Goal: Navigation & Orientation: Find specific page/section

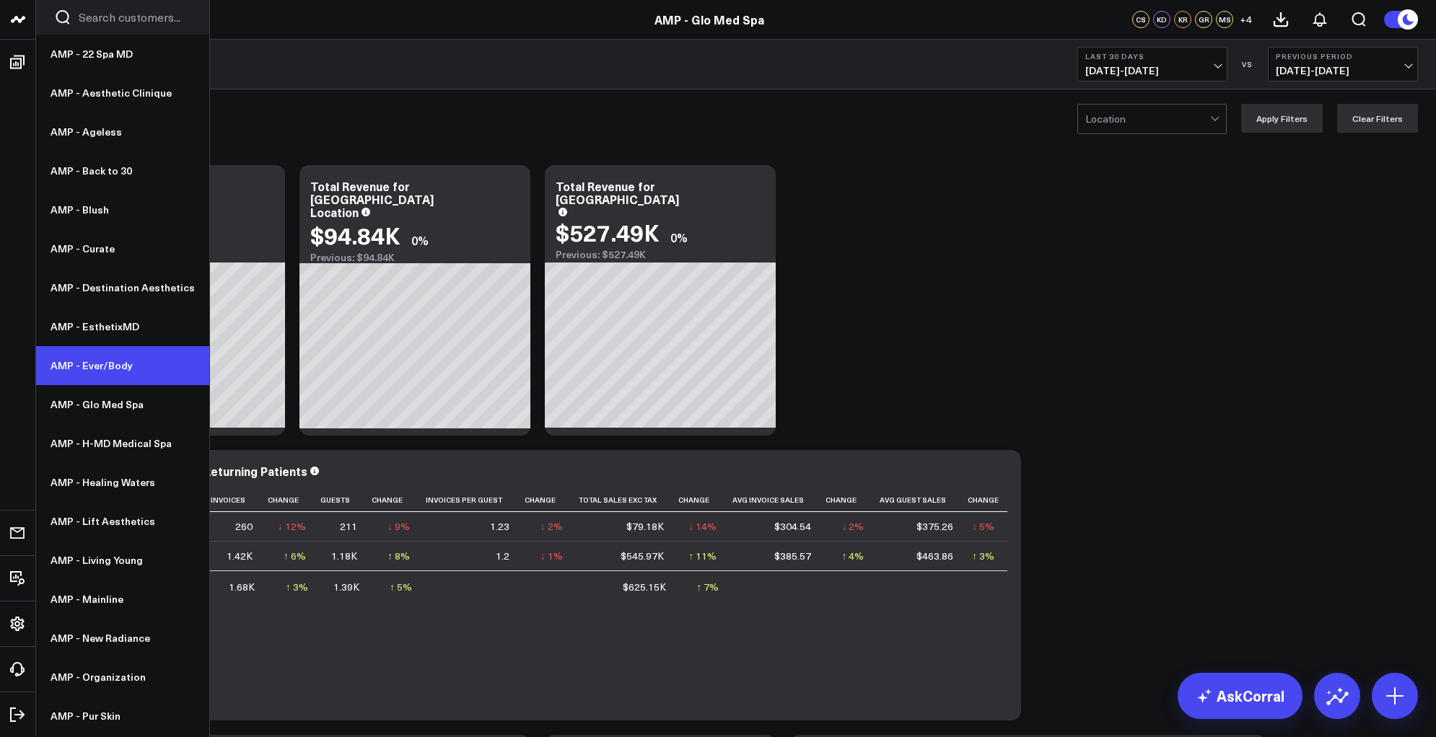
click at [95, 369] on link "AMP - Ever/Body" at bounding box center [122, 365] width 173 height 39
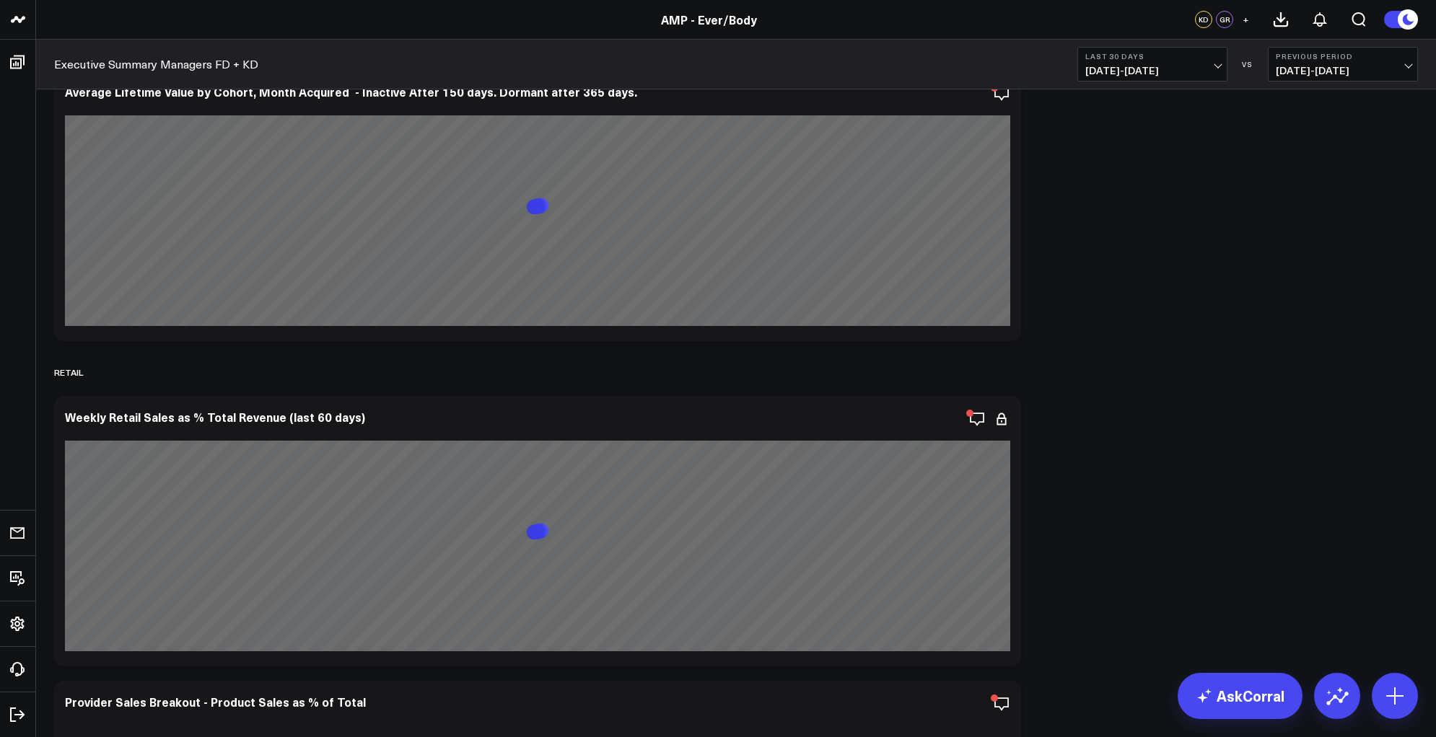
scroll to position [7123, 0]
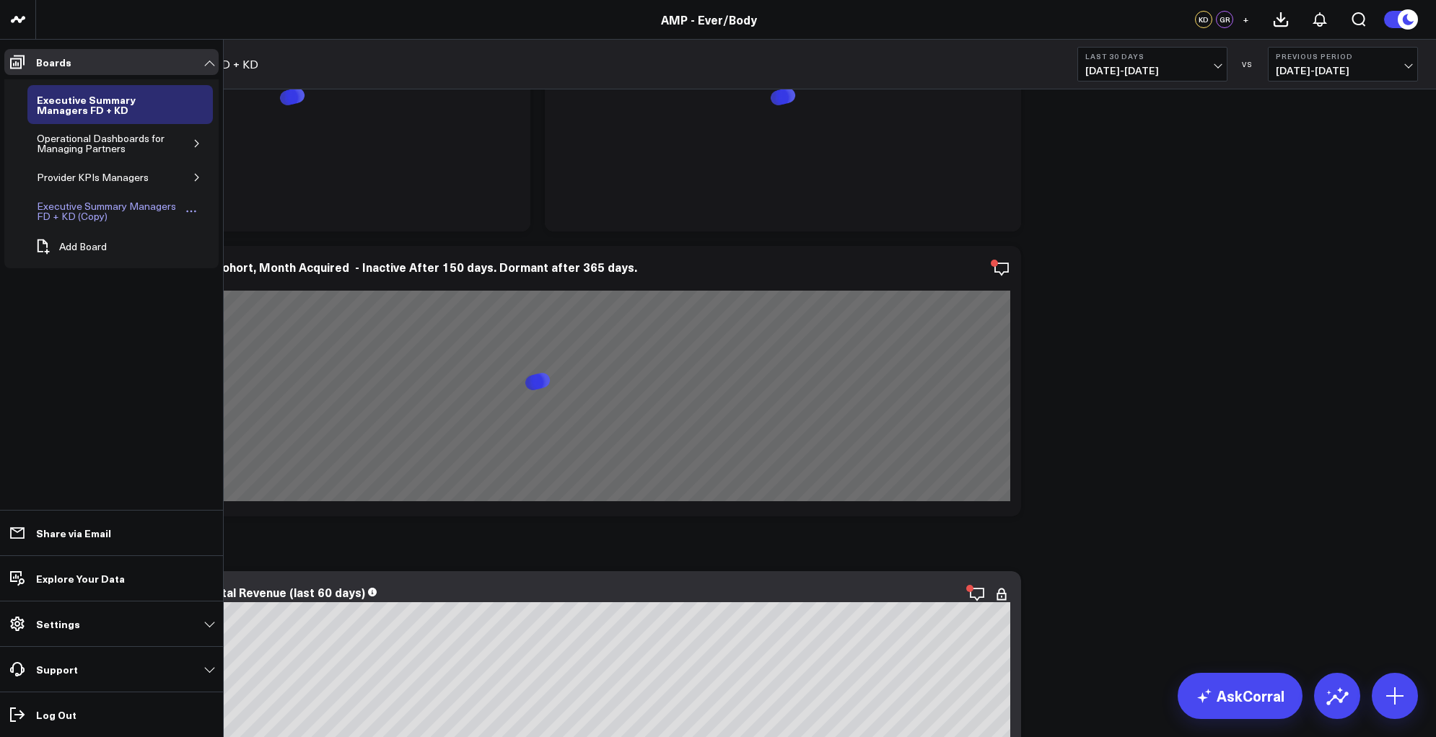
click at [90, 209] on div "Executive Summary Managers FD + KD (Copy)" at bounding box center [108, 211] width 150 height 27
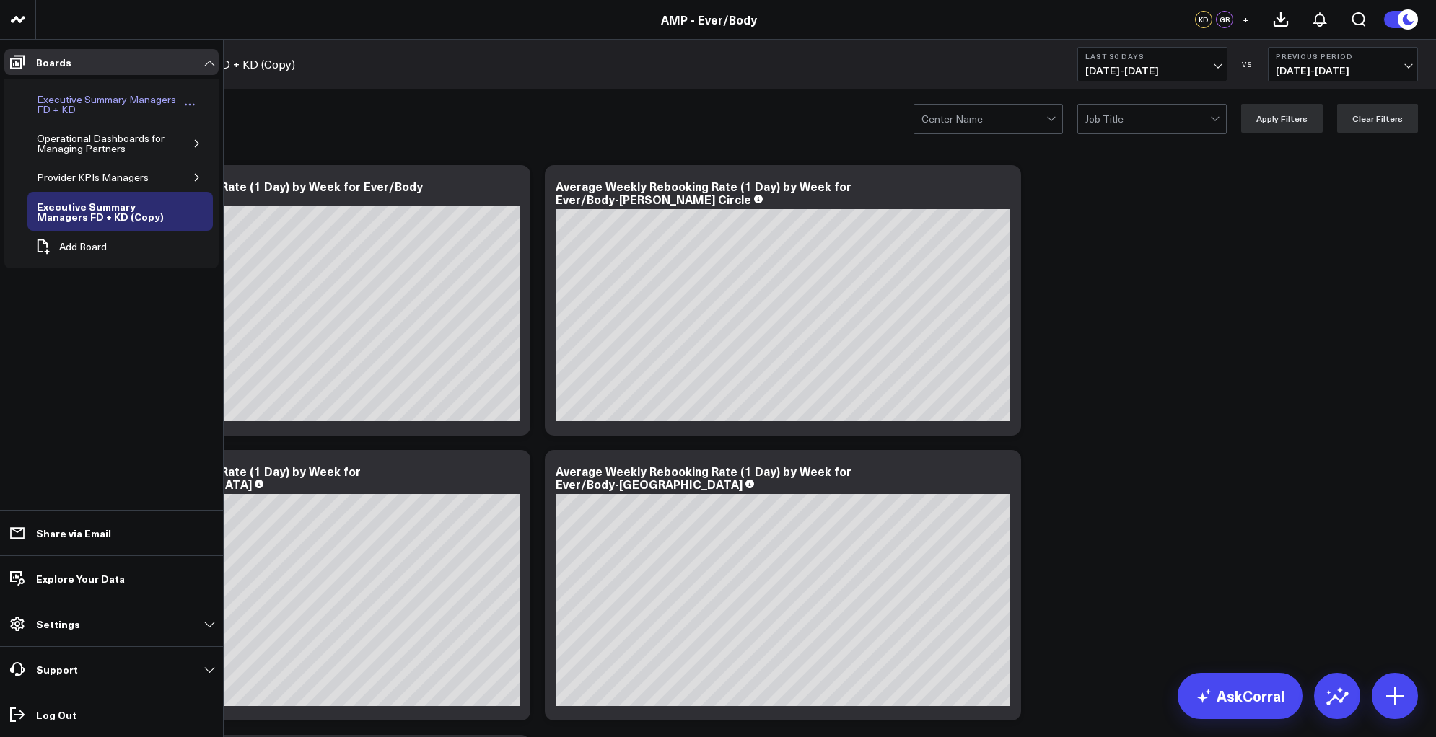
click at [94, 98] on div "Executive Summary Managers FD + KD" at bounding box center [107, 104] width 148 height 27
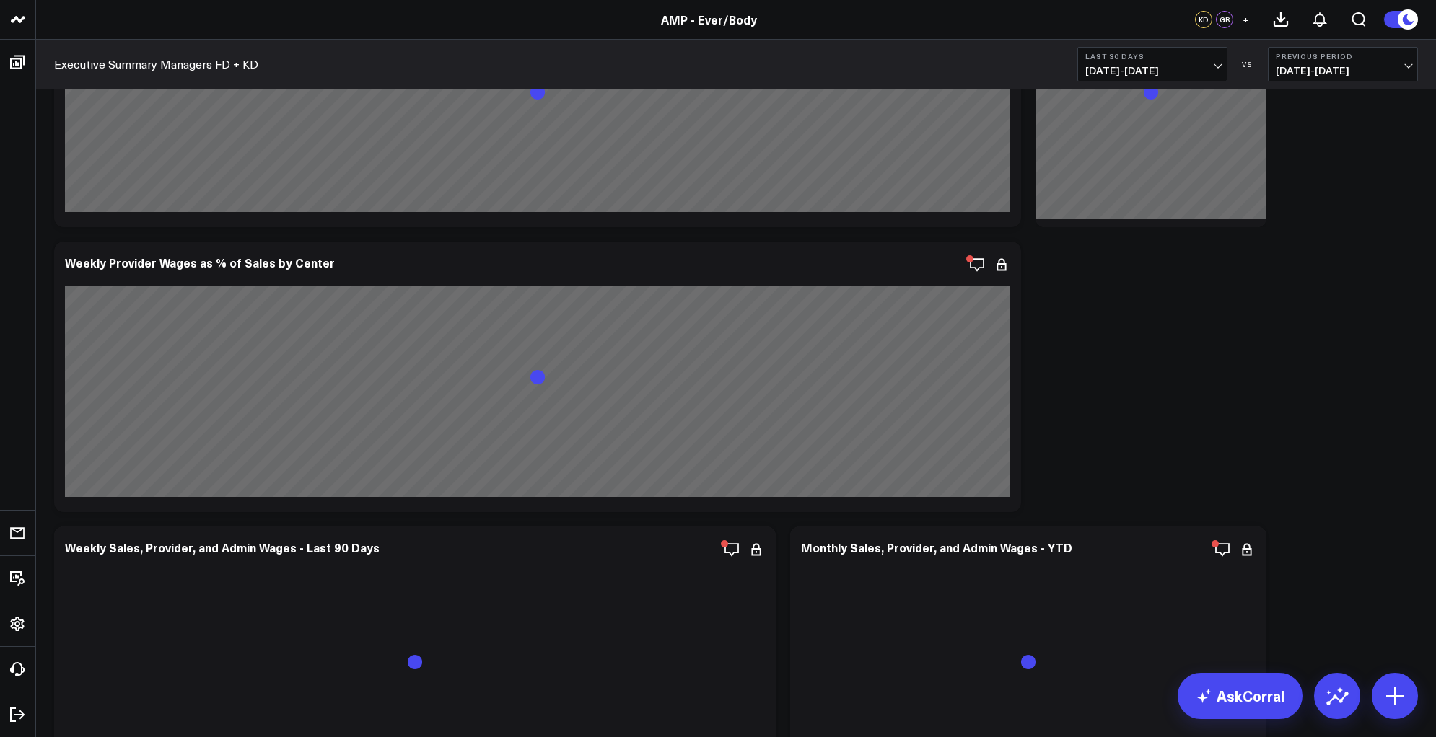
scroll to position [8217, 0]
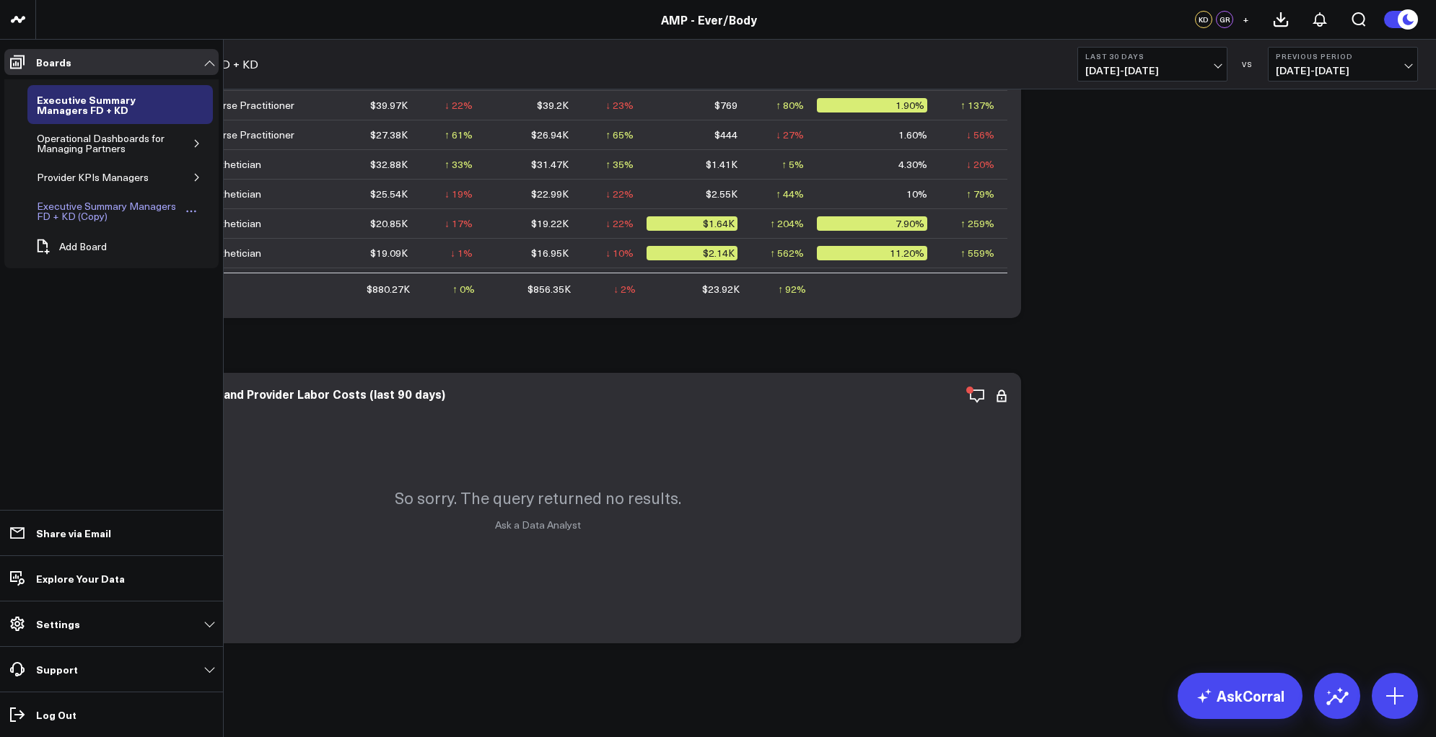
click at [129, 211] on div "Executive Summary Managers FD + KD (Copy)" at bounding box center [108, 211] width 150 height 27
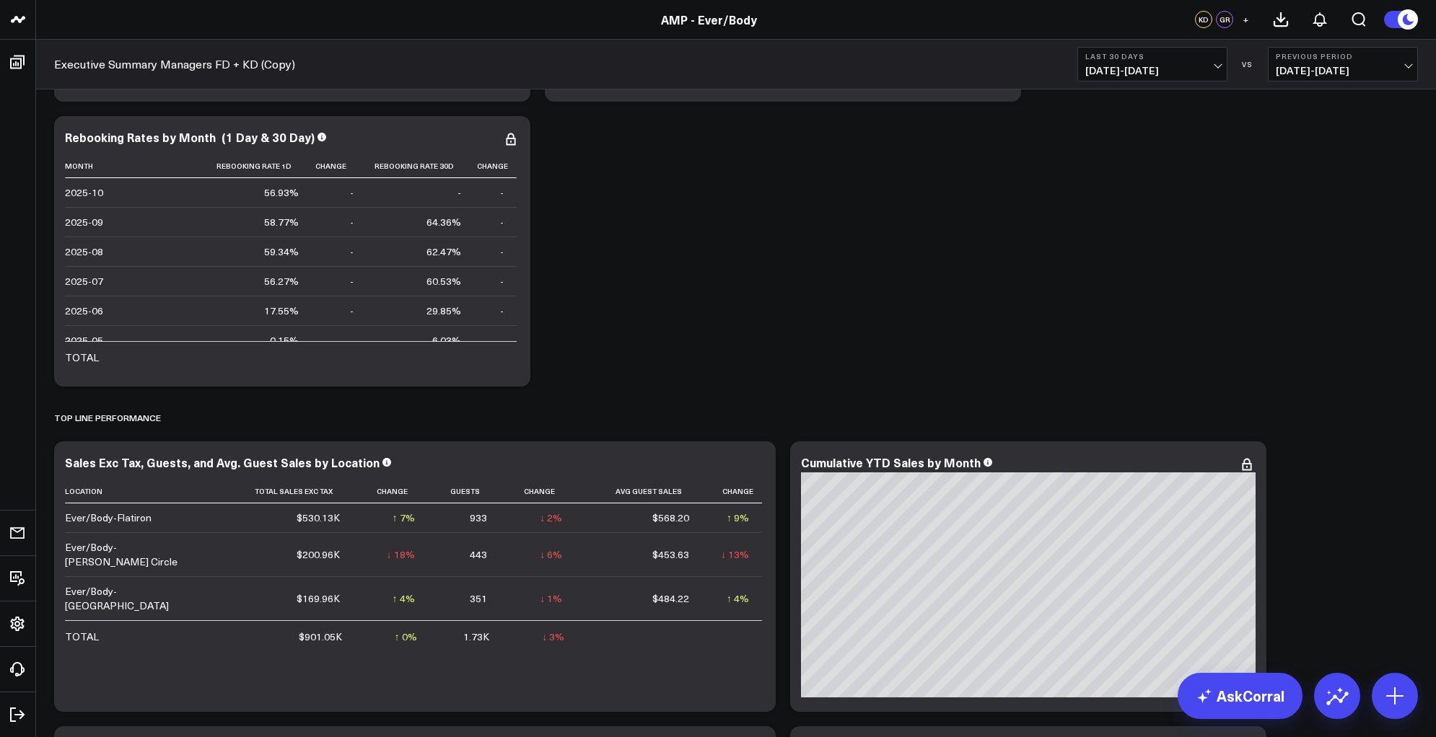
scroll to position [538, 0]
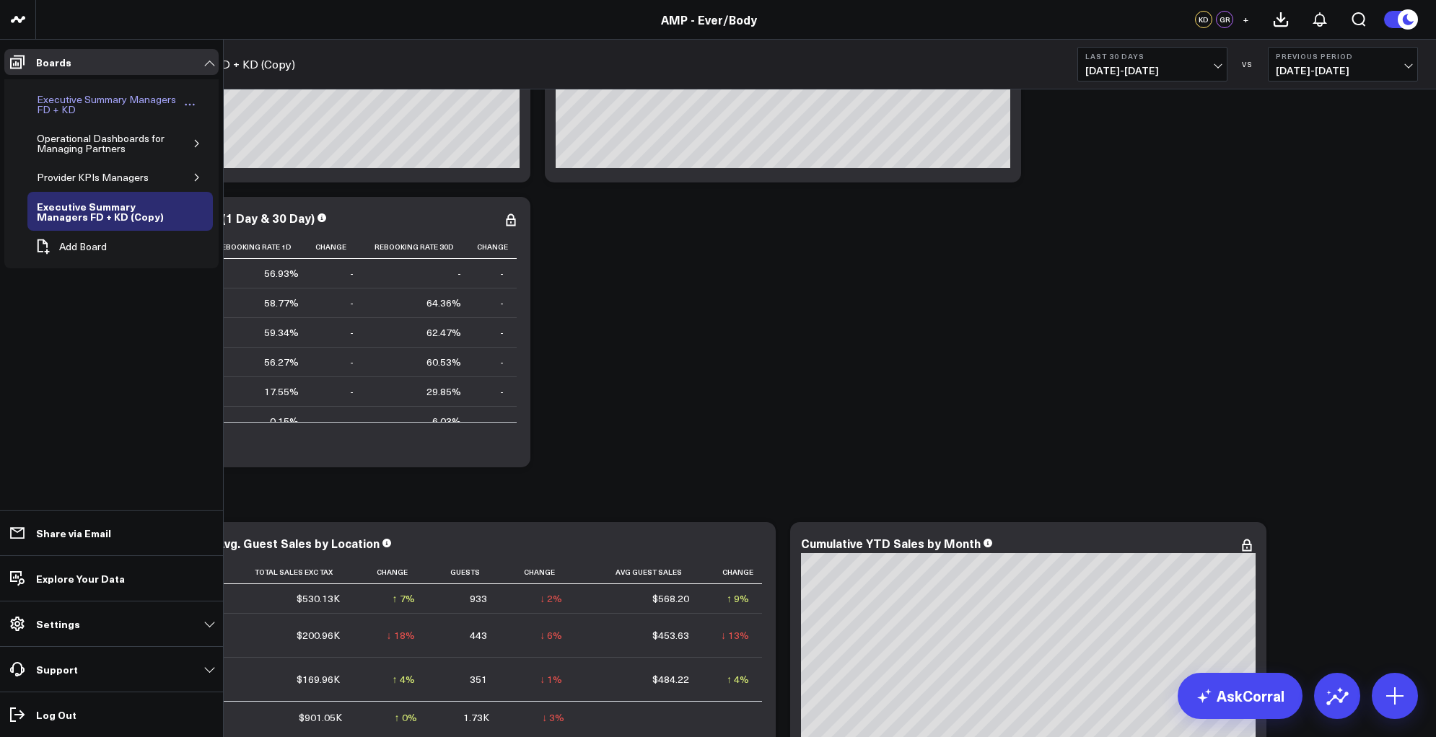
click at [58, 99] on div "Executive Summary Managers FD + KD" at bounding box center [107, 104] width 148 height 27
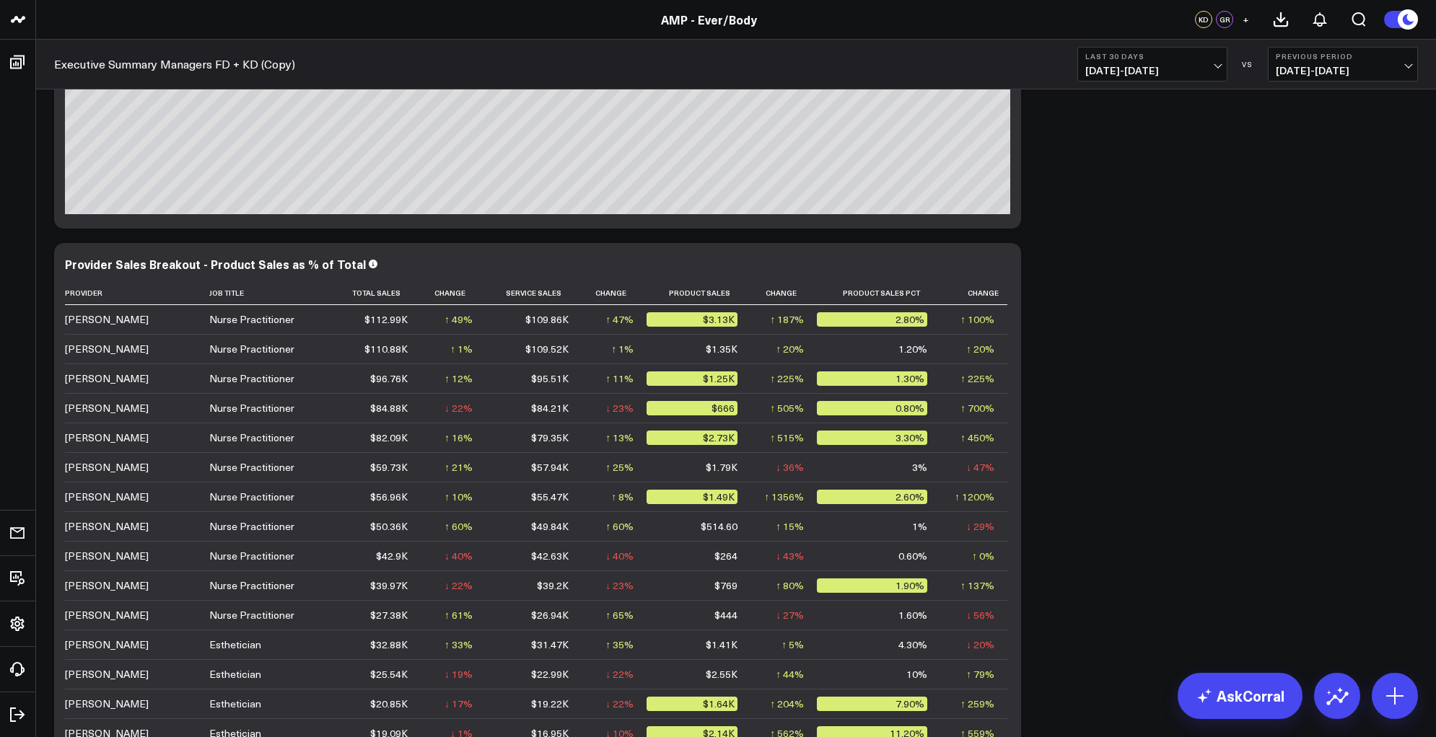
scroll to position [9357, 0]
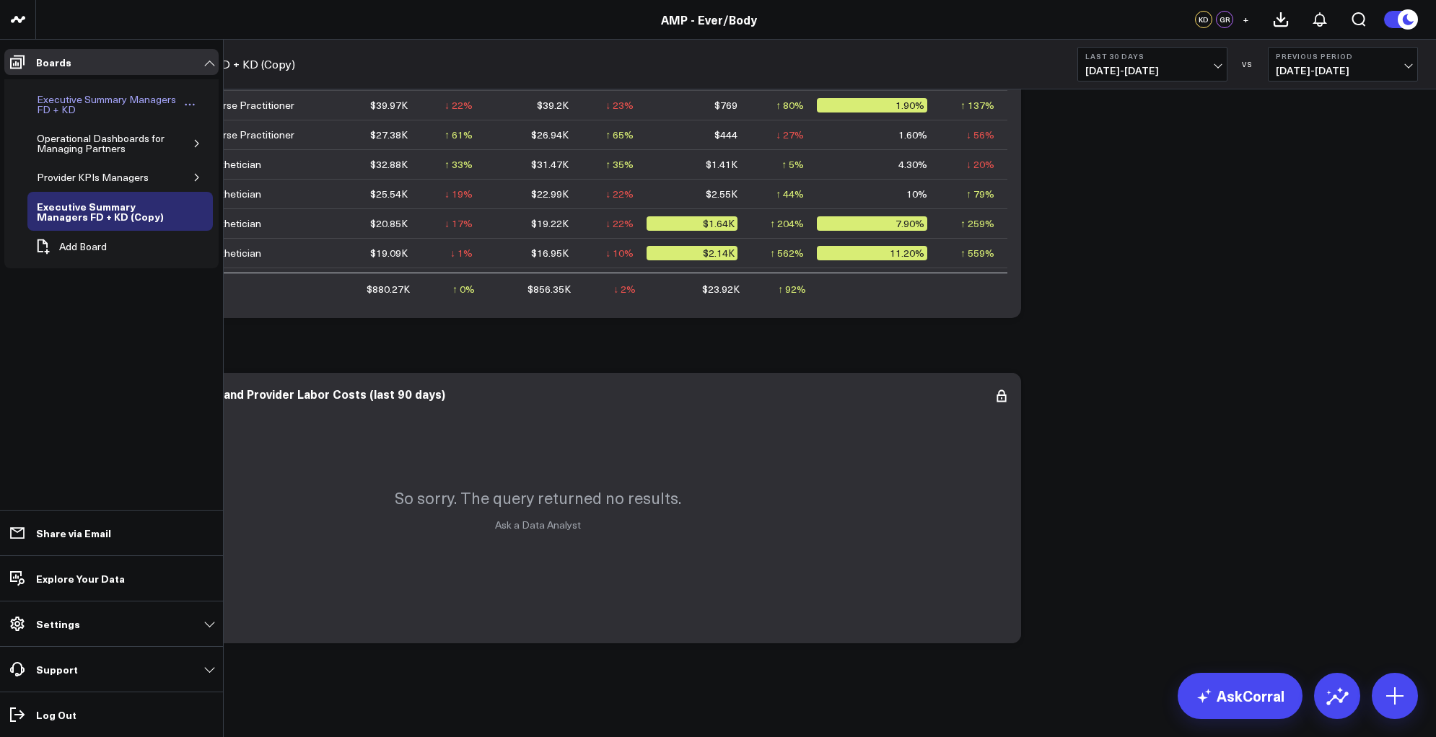
click at [89, 108] on div "Executive Summary Managers FD + KD" at bounding box center [107, 104] width 148 height 27
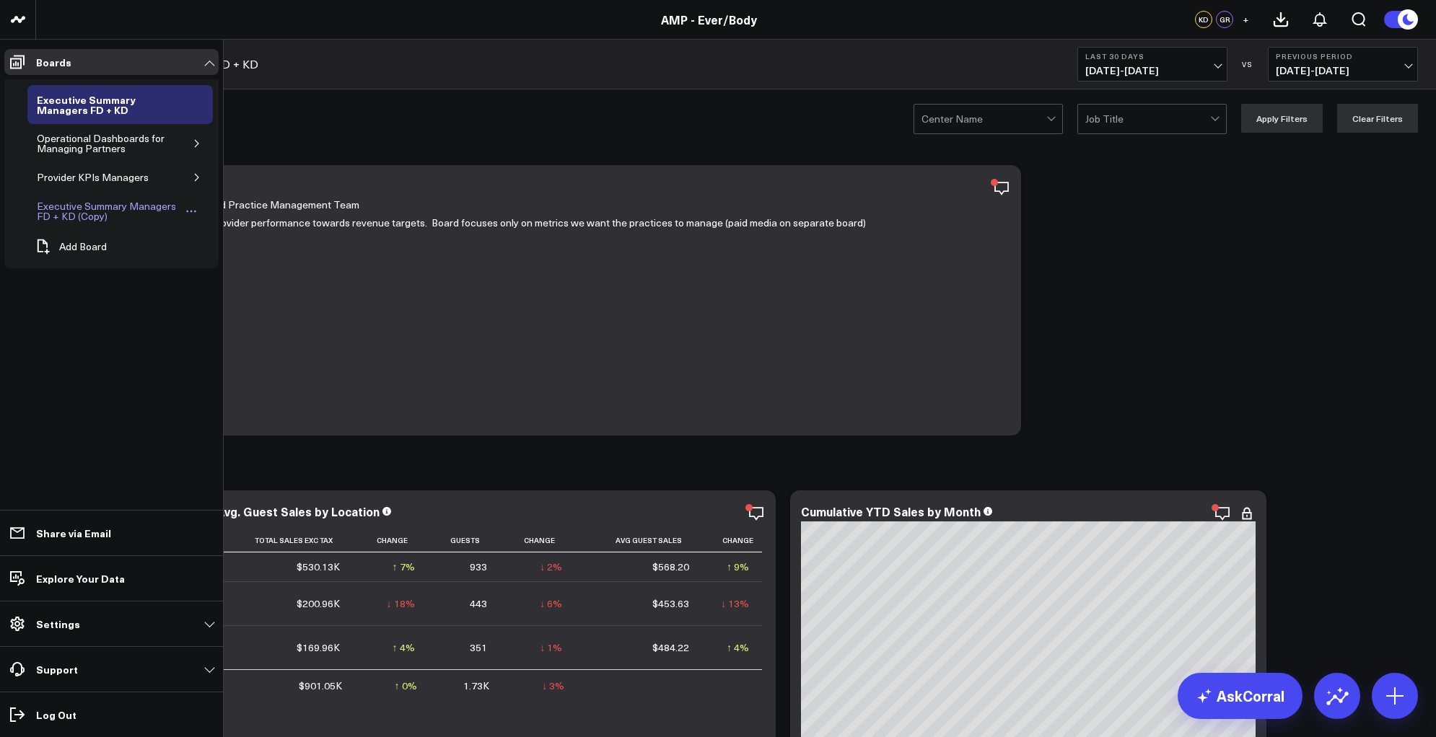
click at [69, 204] on div "Executive Summary Managers FD + KD (Copy)" at bounding box center [108, 211] width 150 height 27
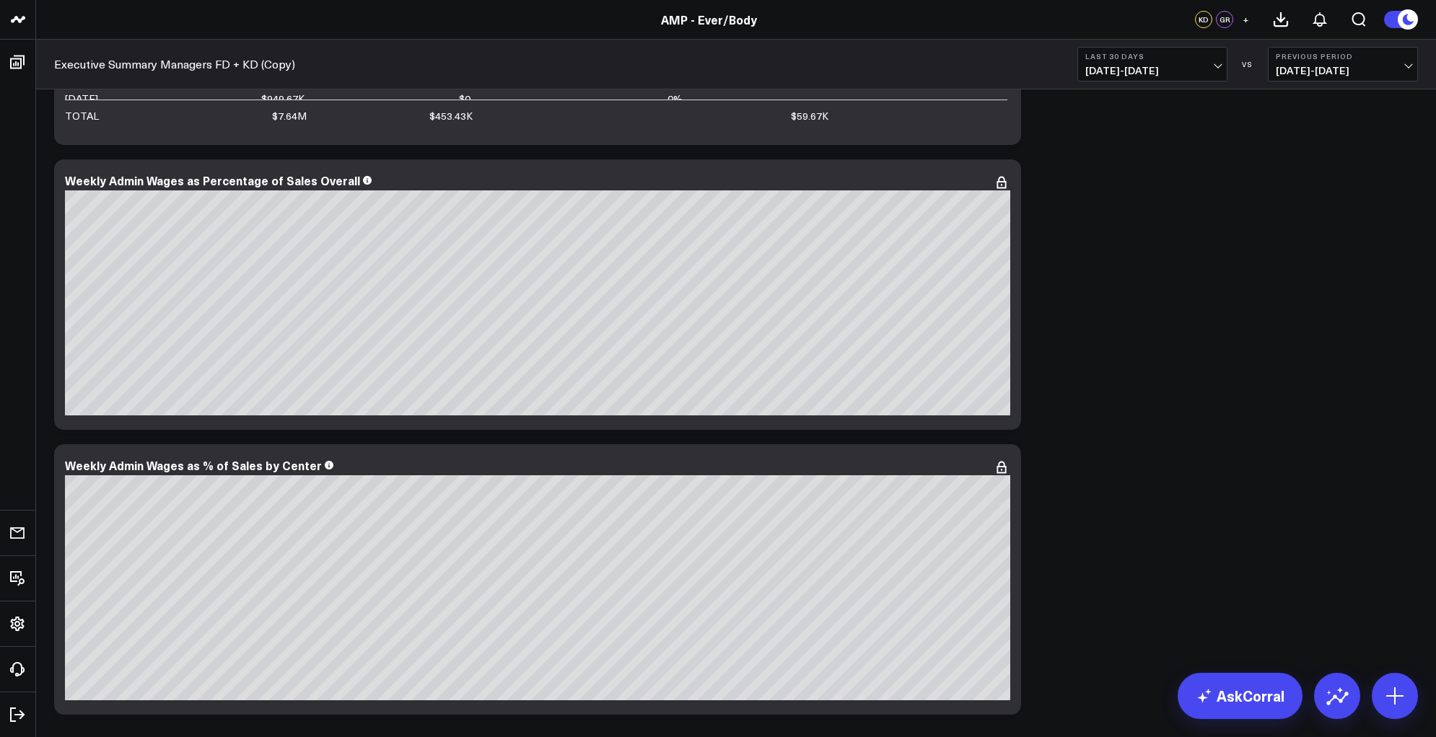
scroll to position [6668, 0]
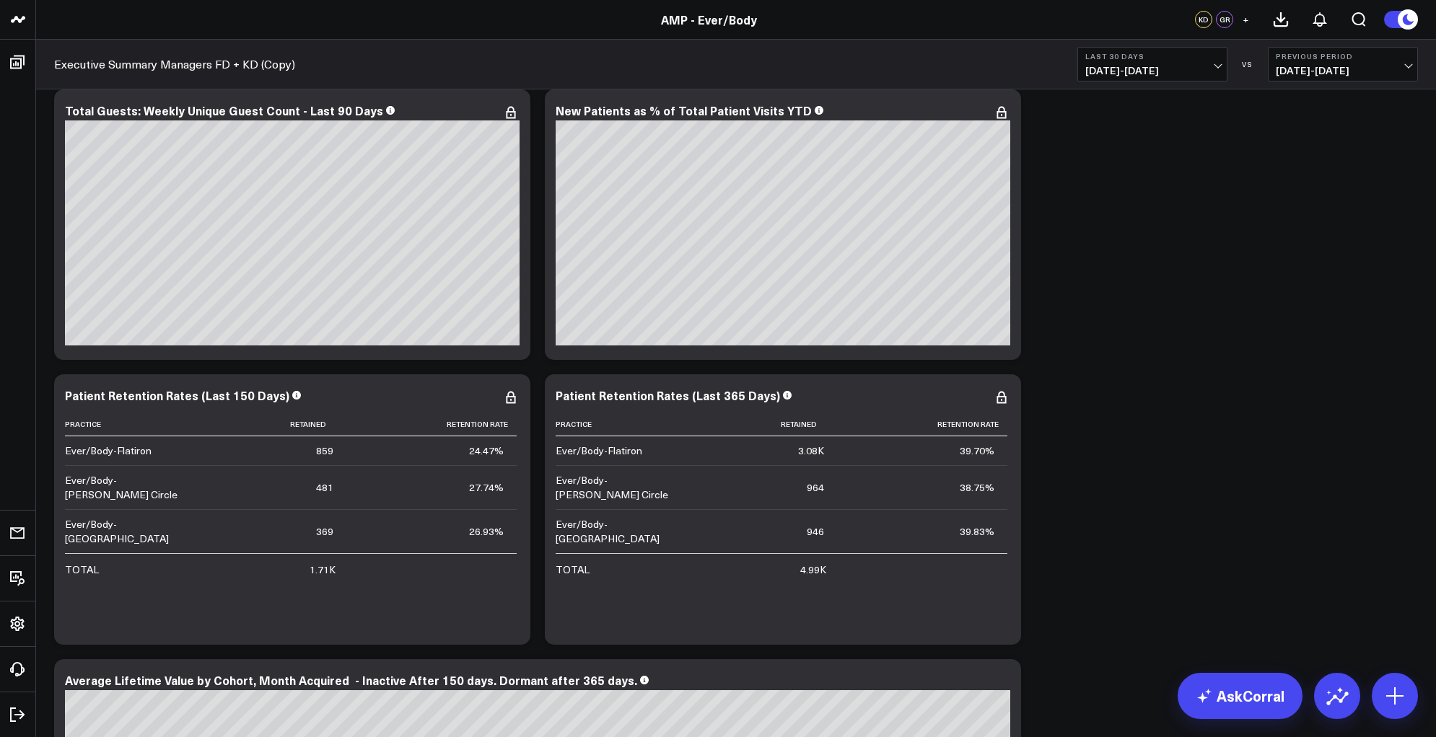
scroll to position [7827, 0]
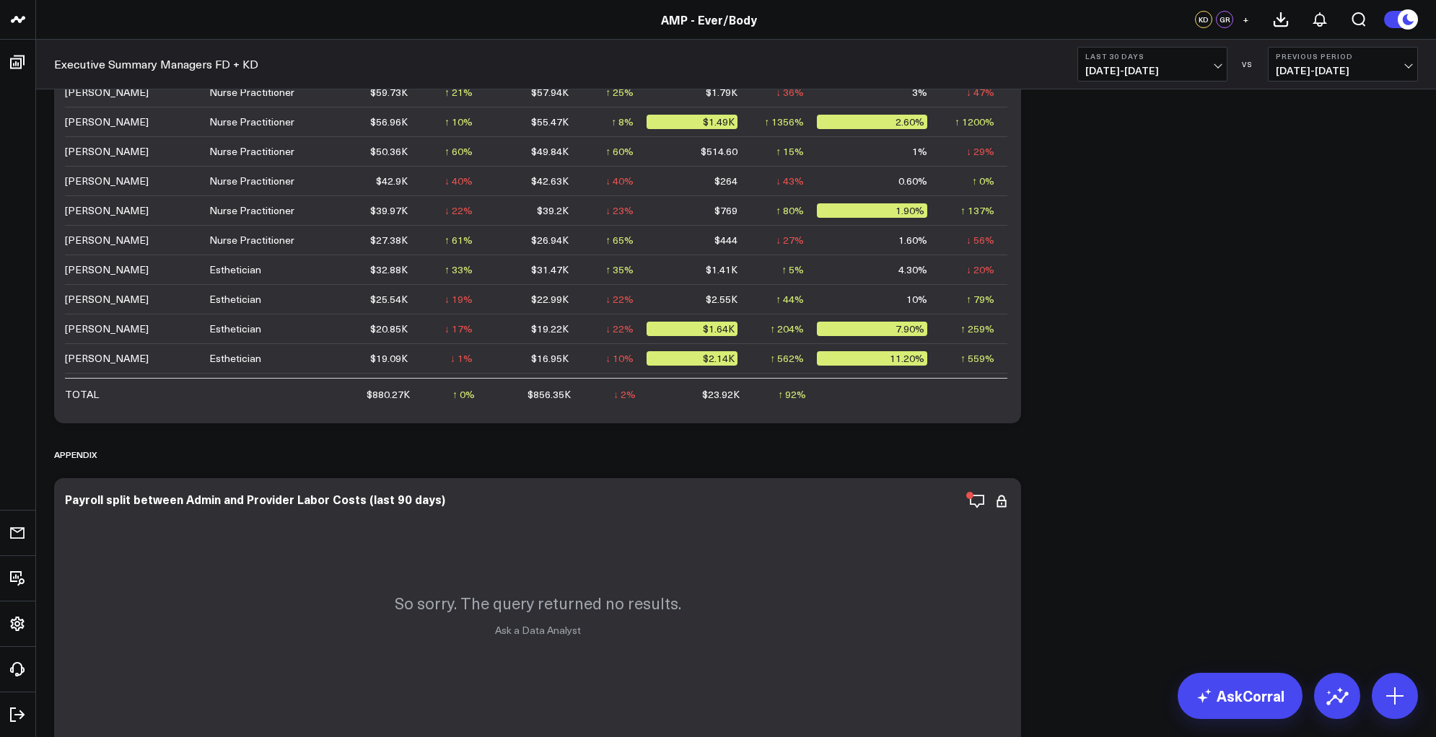
scroll to position [8217, 0]
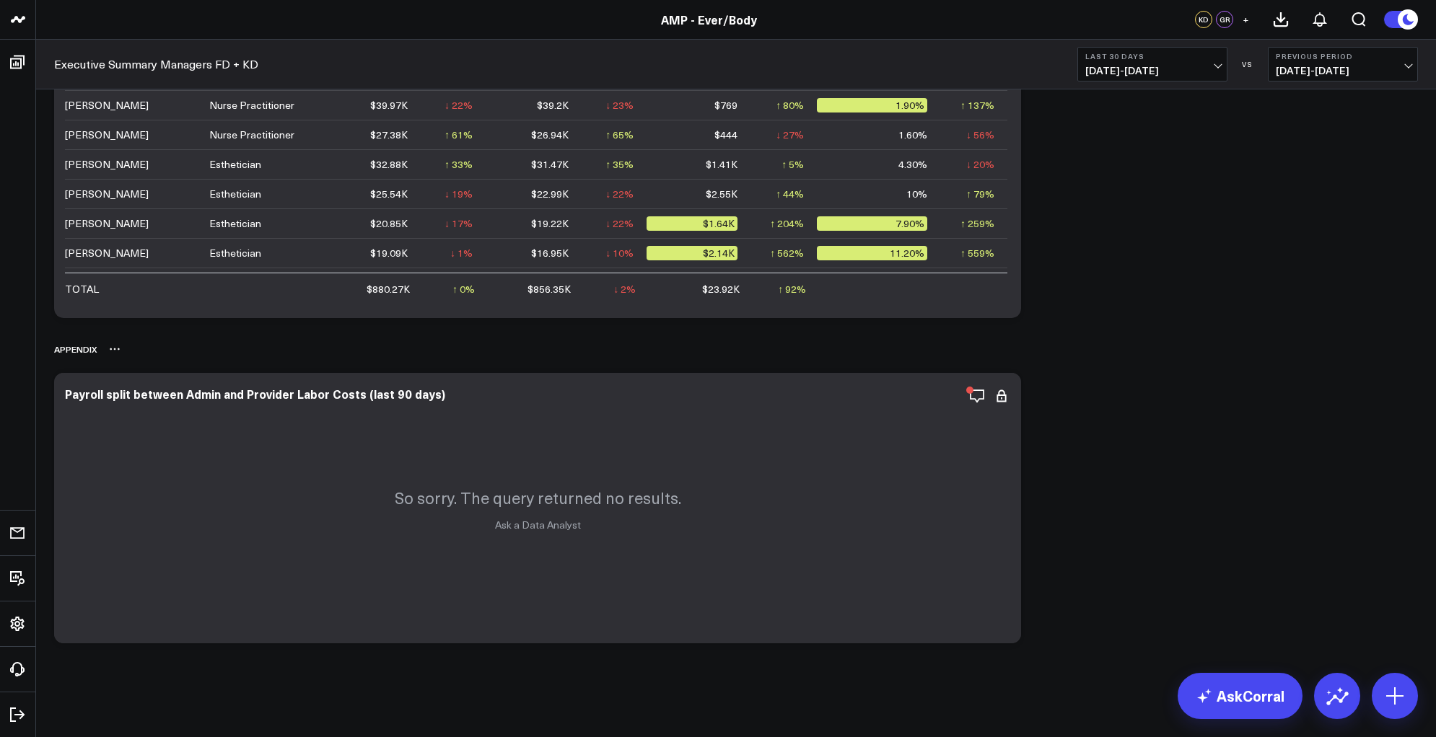
drag, startPoint x: 1390, startPoint y: 399, endPoint x: 1325, endPoint y: 336, distance: 91.3
